Goal: Task Accomplishment & Management: Manage account settings

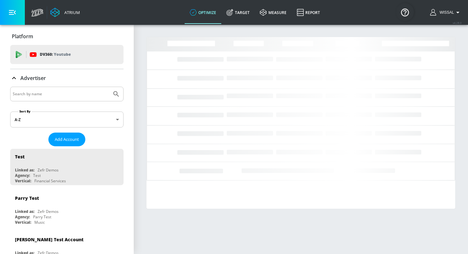
click at [72, 90] on input "Search by name" at bounding box center [61, 94] width 96 height 8
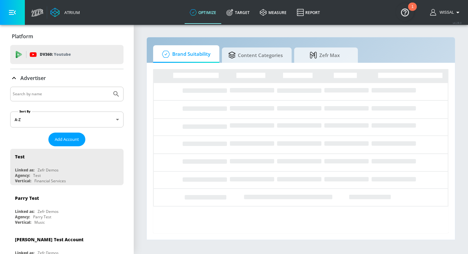
type input "m"
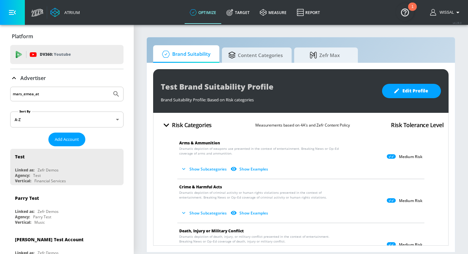
type input "mars_emea_at"
click at [109, 87] on button "Submit Search" at bounding box center [116, 94] width 14 height 14
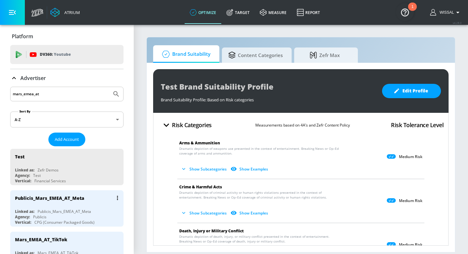
click at [67, 202] on div "Publicis_Mars_EMEA_AT_Meta" at bounding box center [68, 197] width 107 height 15
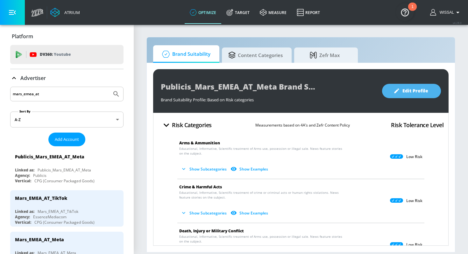
click at [408, 91] on span "Edit Profile" at bounding box center [411, 91] width 33 height 8
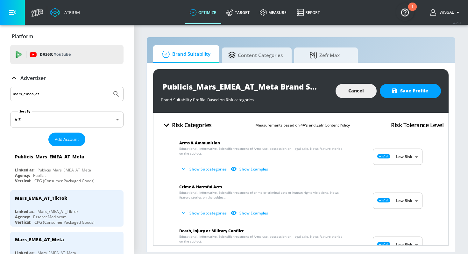
click at [205, 171] on button "Show Subcategories" at bounding box center [204, 169] width 50 height 11
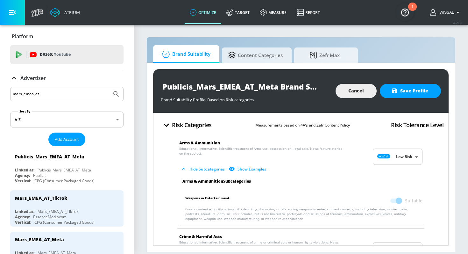
click at [396, 201] on span at bounding box center [395, 200] width 11 height 4
click at [348, 95] on button "Cancel" at bounding box center [355, 91] width 41 height 14
